Goal: Complete application form

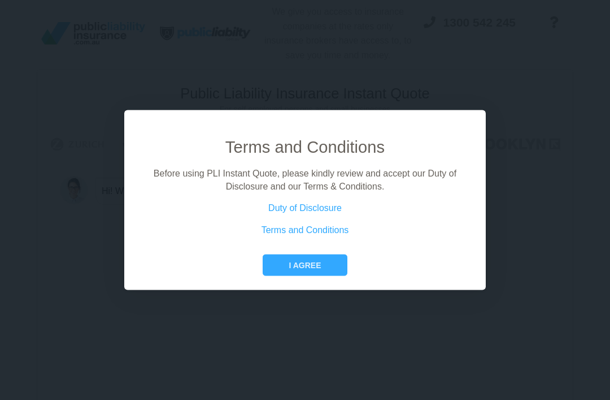
click at [339, 276] on button "I agree" at bounding box center [305, 264] width 84 height 21
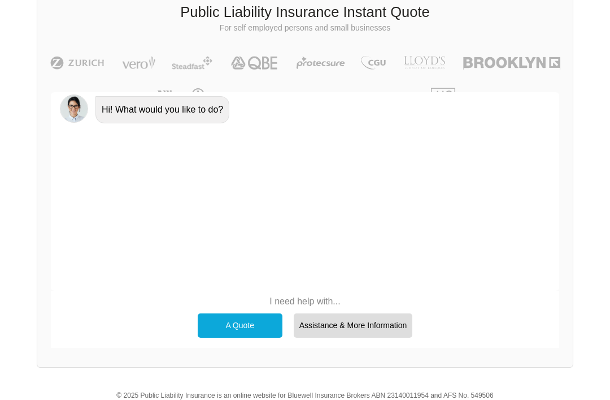
scroll to position [81, 0]
click at [258, 321] on div "A Quote" at bounding box center [240, 325] width 85 height 24
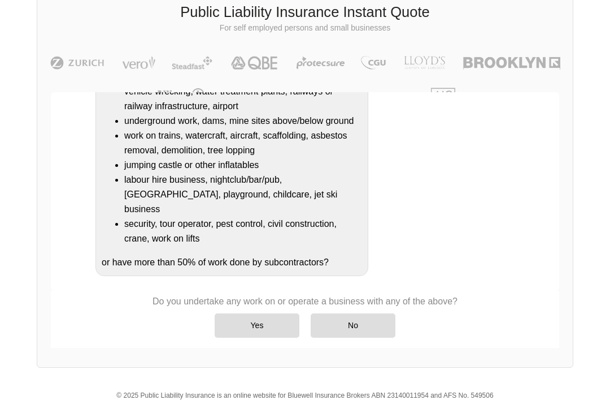
scroll to position [266, 0]
click at [368, 325] on div "No" at bounding box center [353, 325] width 85 height 24
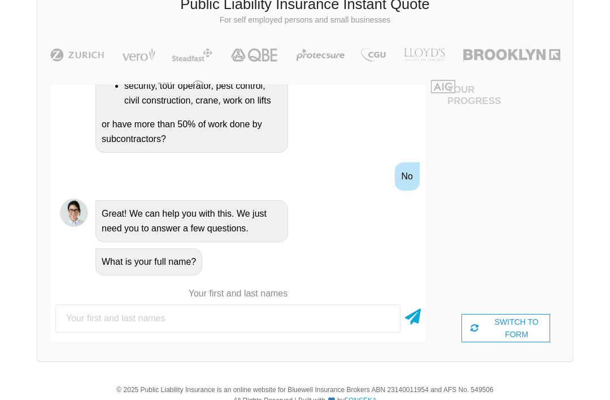
scroll to position [418, 0]
click at [336, 311] on input "text" at bounding box center [227, 318] width 345 height 28
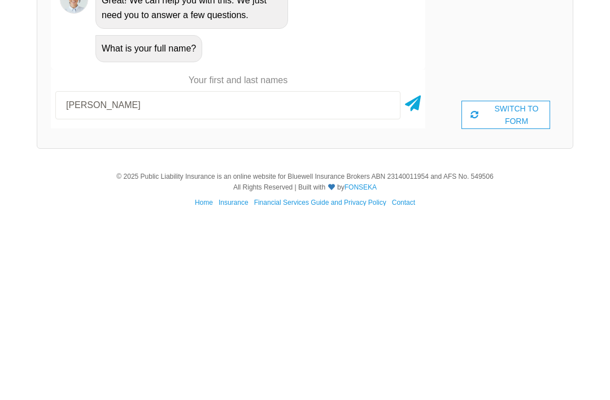
type input "[PERSON_NAME]"
click at [408, 285] on div at bounding box center [413, 299] width 16 height 28
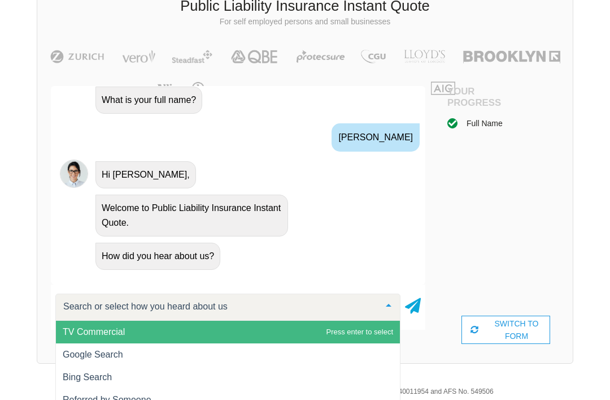
scroll to position [102, 0]
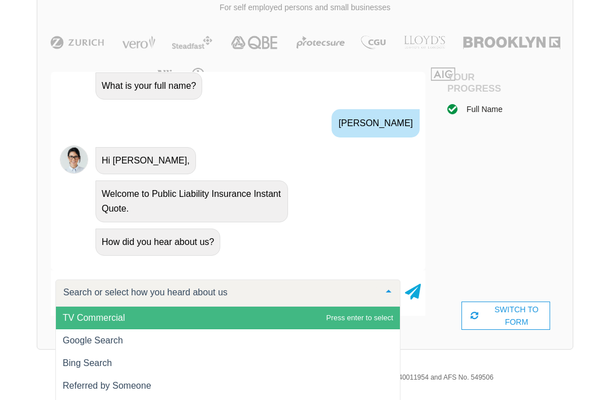
click at [279, 315] on span "TV Commercial" at bounding box center [228, 317] width 344 height 23
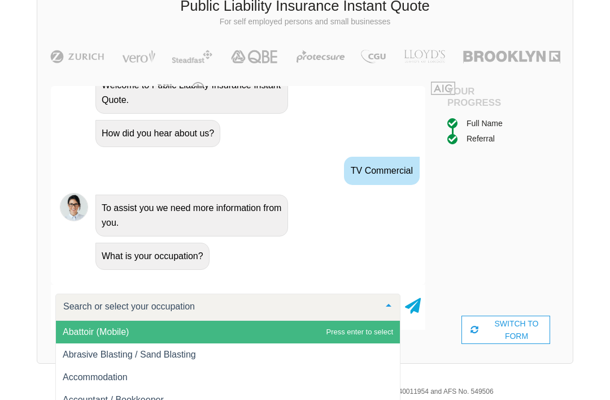
scroll to position [0, 0]
click at [355, 336] on span "Abattoir (Mobile)" at bounding box center [228, 331] width 344 height 23
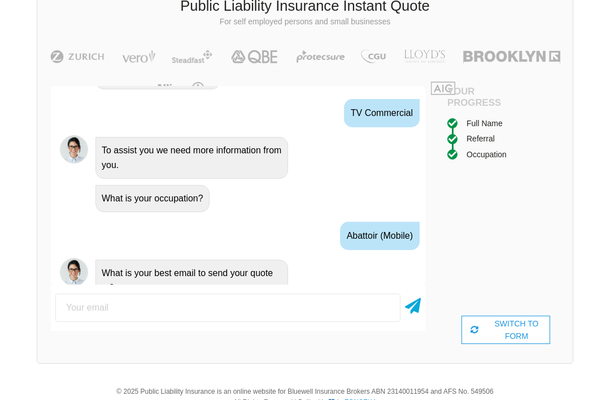
scroll to position [766, 0]
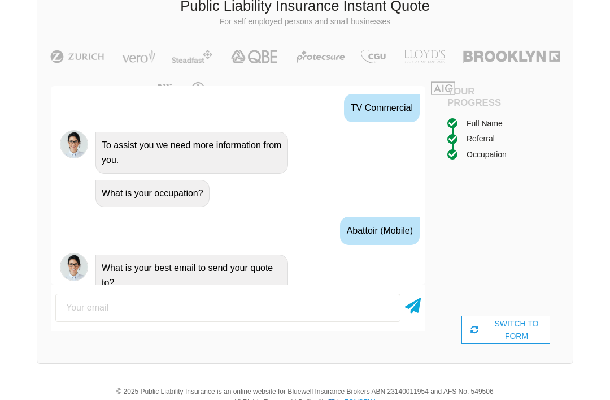
click at [351, 308] on input "email" at bounding box center [227, 307] width 345 height 28
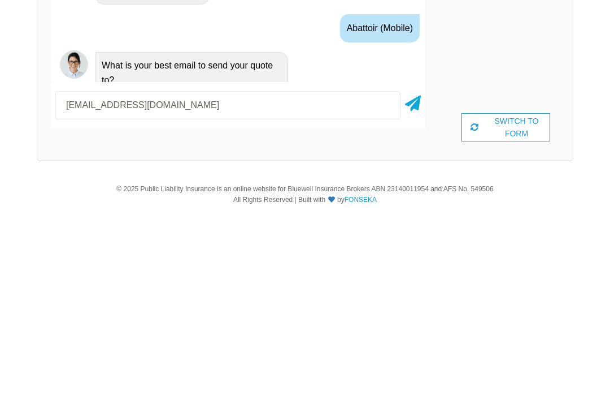
type input "[EMAIL_ADDRESS][DOMAIN_NAME]"
click at [411, 285] on icon at bounding box center [413, 295] width 16 height 20
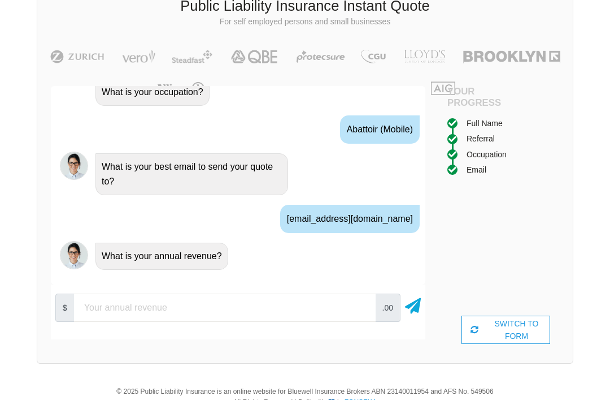
scroll to position [874, 0]
click at [328, 305] on input "number" at bounding box center [225, 307] width 302 height 28
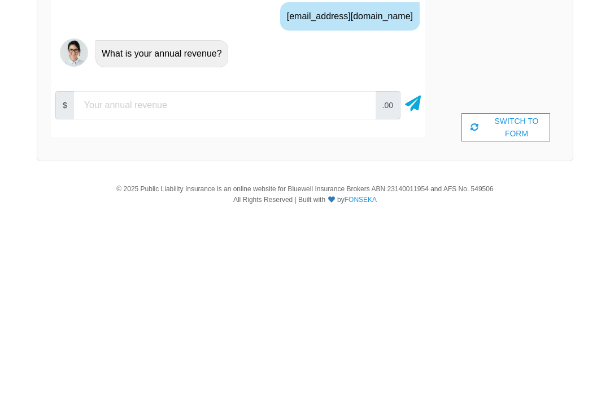
click at [409, 285] on div at bounding box center [413, 299] width 16 height 28
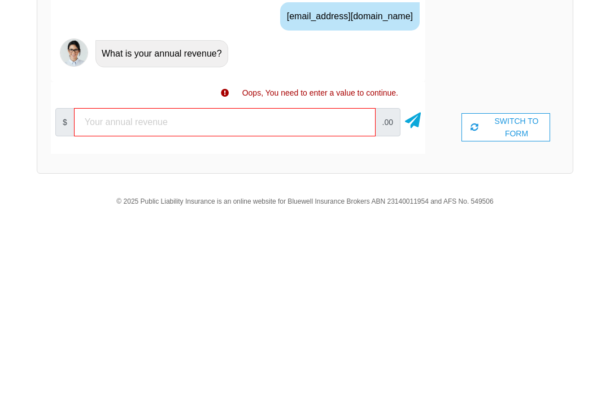
scroll to position [89, 0]
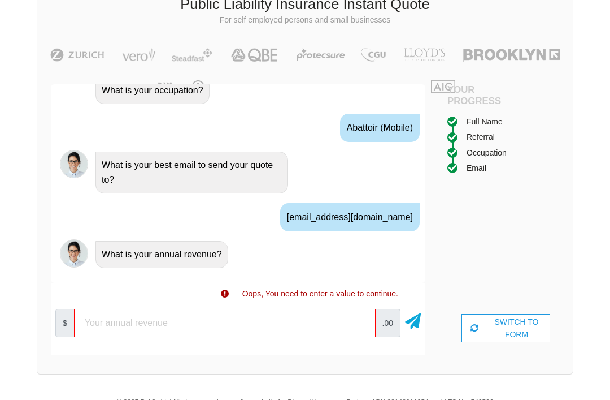
click at [420, 315] on icon at bounding box center [413, 319] width 16 height 20
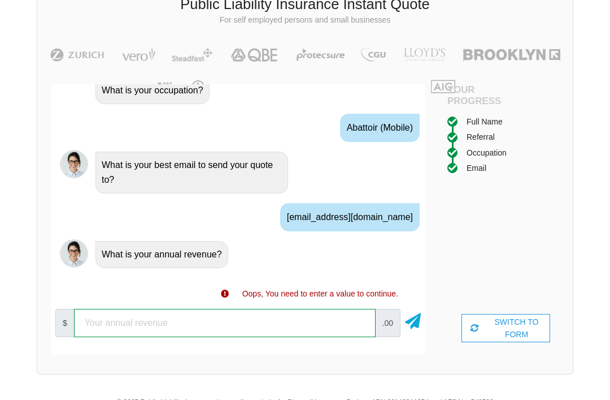
click at [337, 322] on input "number" at bounding box center [225, 323] width 302 height 28
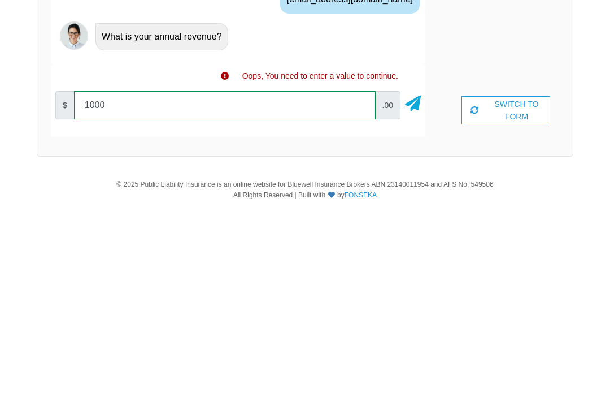
type input "1000"
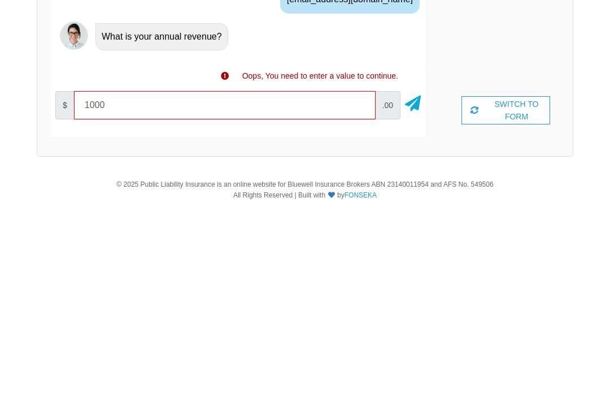
click at [403, 281] on div "$ 1000 .00" at bounding box center [238, 299] width 375 height 37
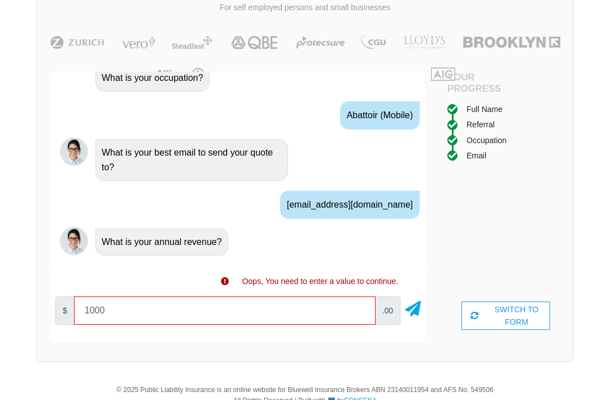
click at [415, 305] on icon at bounding box center [413, 306] width 16 height 20
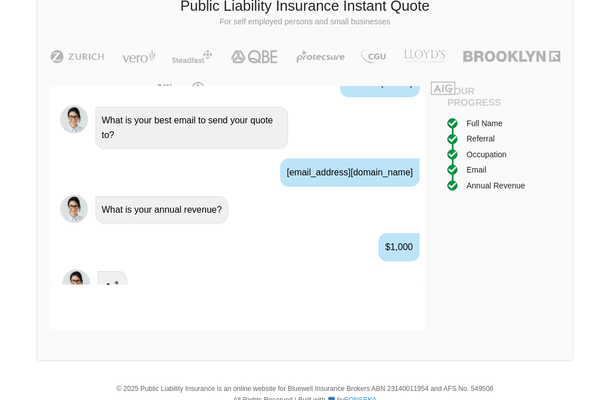
click at [416, 310] on div at bounding box center [238, 306] width 375 height 45
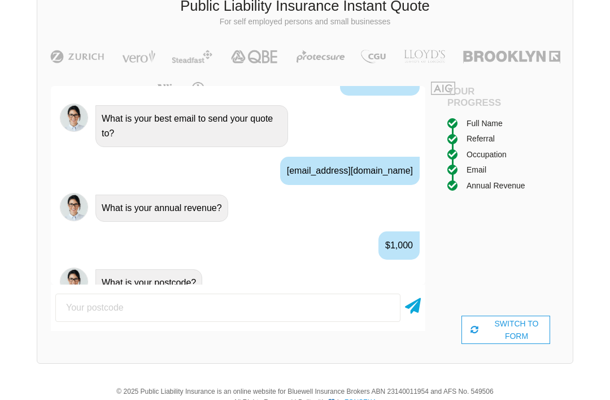
click at [76, 302] on input "number" at bounding box center [227, 307] width 345 height 28
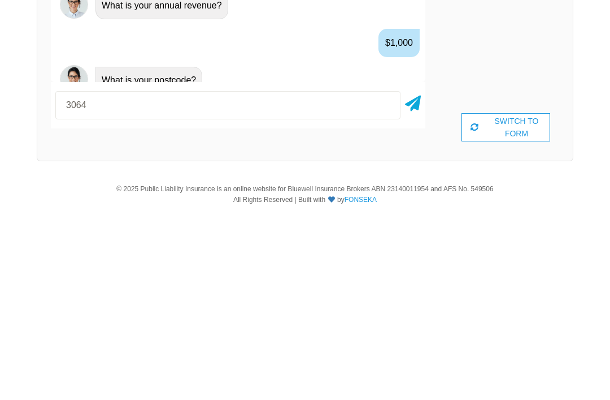
type input "3064"
click at [414, 285] on icon at bounding box center [413, 295] width 16 height 20
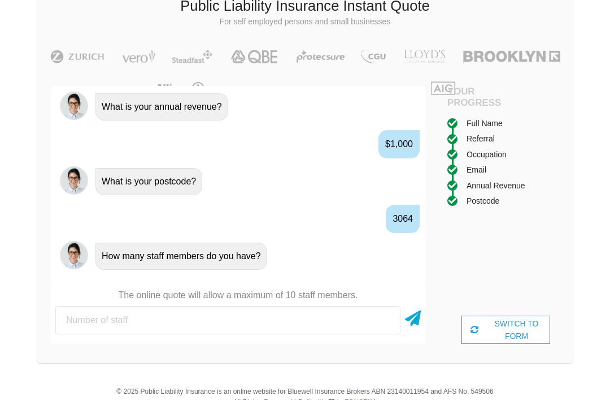
scroll to position [1023, 0]
click at [354, 306] on input "number" at bounding box center [227, 320] width 345 height 28
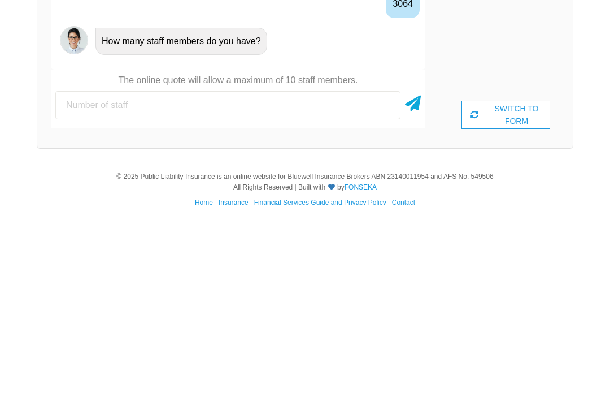
type input "5"
click at [415, 285] on icon at bounding box center [413, 295] width 16 height 20
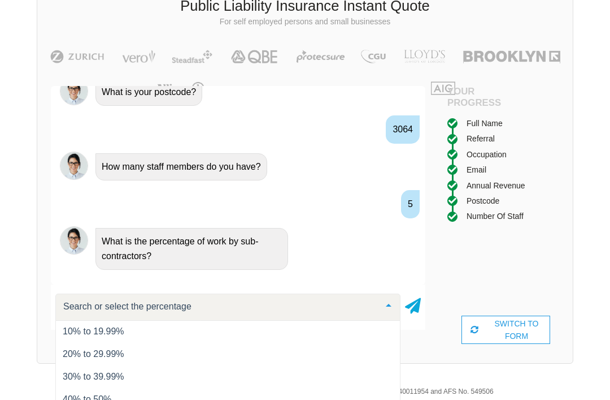
scroll to position [46, 0]
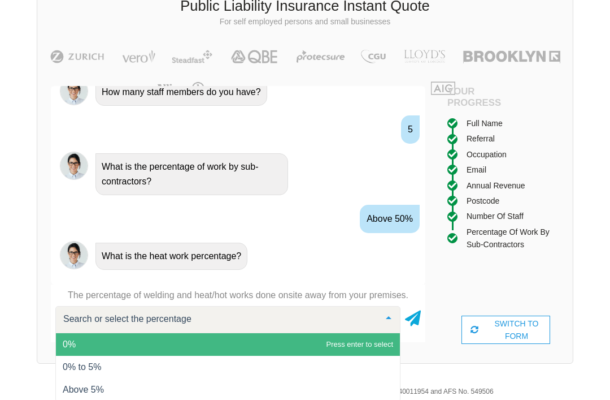
scroll to position [89, 0]
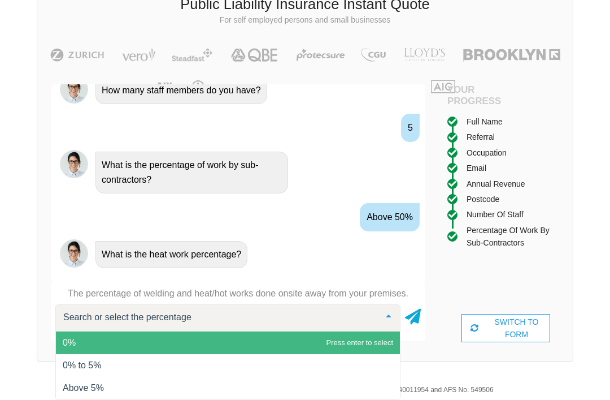
click at [99, 384] on span "Above 5%" at bounding box center [83, 388] width 41 height 10
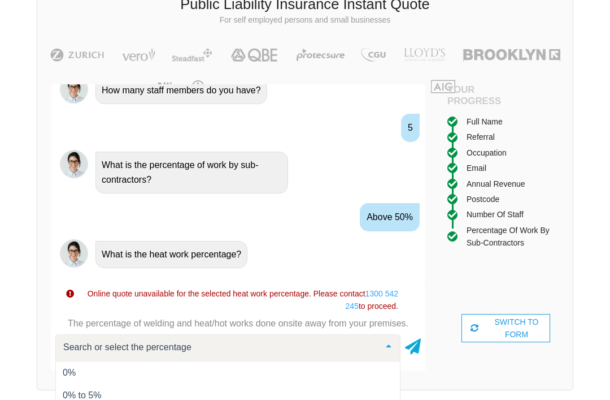
scroll to position [136, 0]
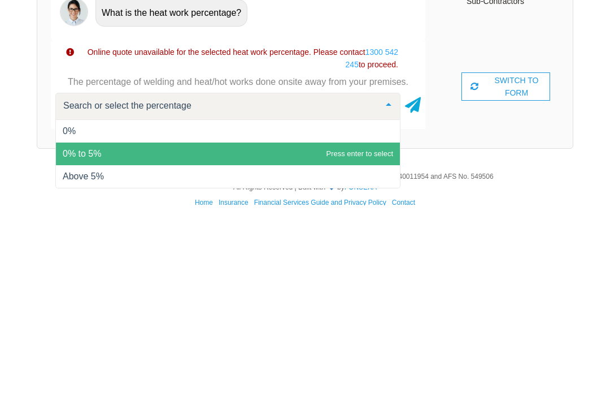
click at [71, 337] on span "0% to 5%" at bounding box center [228, 348] width 344 height 23
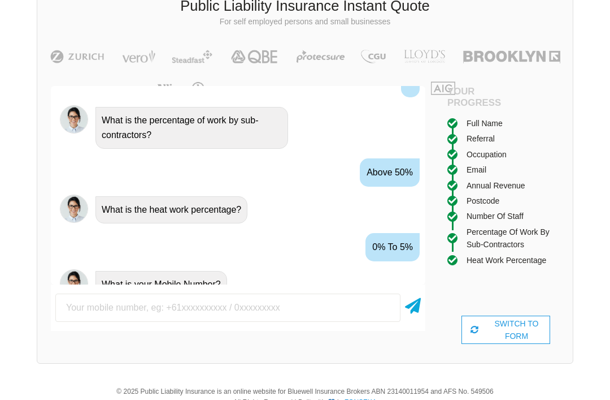
scroll to position [1229, 0]
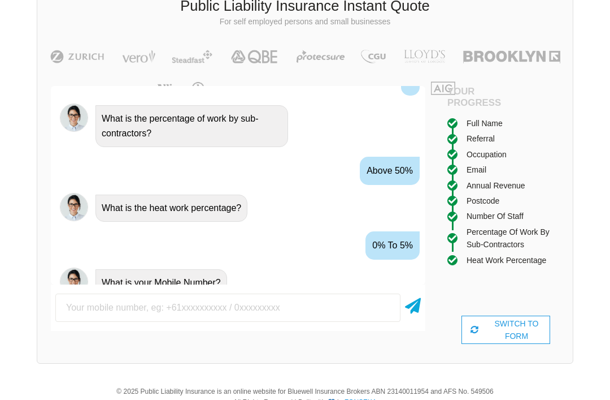
click at [77, 301] on input "text" at bounding box center [227, 307] width 345 height 28
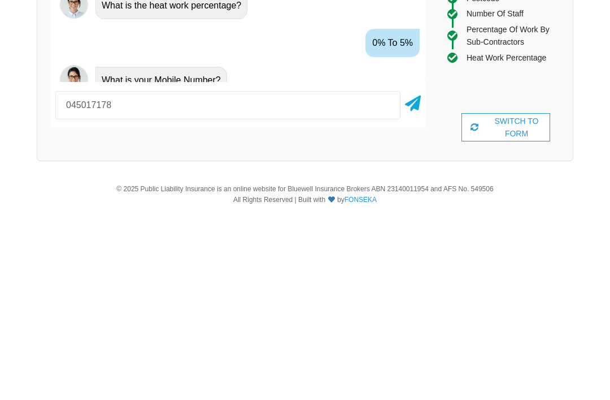
type input "0450171783"
click at [418, 285] on icon at bounding box center [413, 295] width 16 height 20
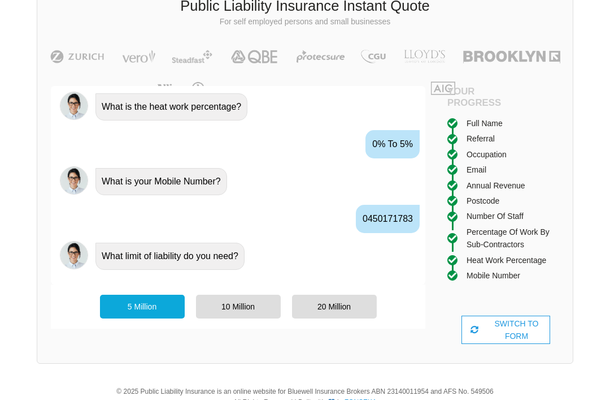
scroll to position [1336, 0]
click at [321, 315] on div "20 Million" at bounding box center [334, 306] width 85 height 24
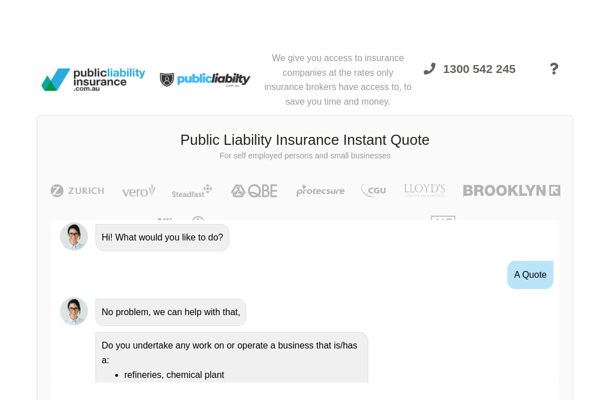
scroll to position [0, 0]
